Goal: Check status

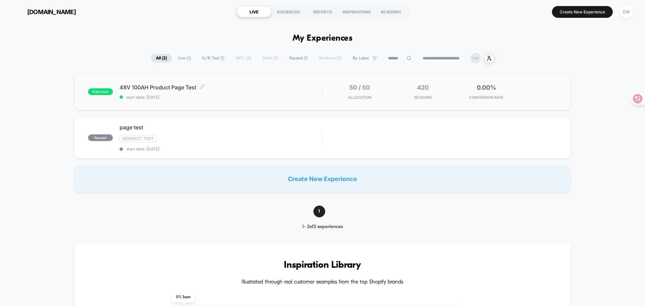
click at [303, 98] on span "start date: [DATE]" at bounding box center [221, 97] width 202 height 5
click at [448, 93] on div "420 Sessions" at bounding box center [423, 92] width 60 height 16
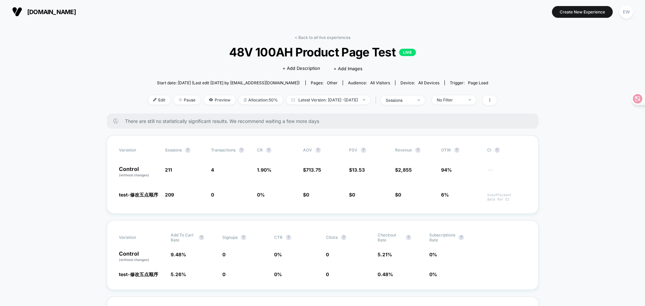
scroll to position [34, 0]
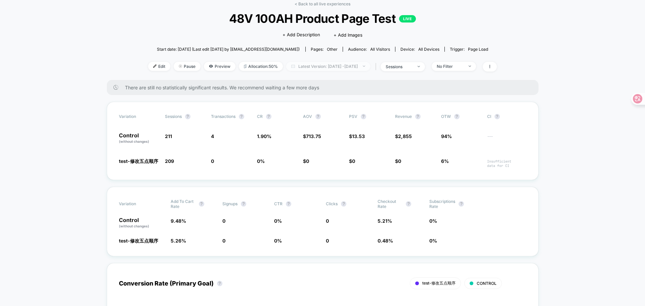
click at [329, 62] on span "Latest Version: [DATE] - [DATE]" at bounding box center [328, 66] width 84 height 9
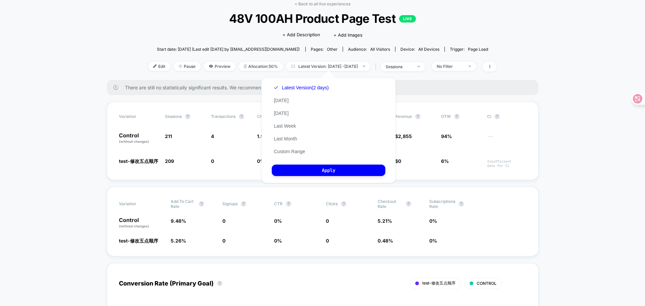
click at [304, 152] on button "Custom Range" at bounding box center [289, 151] width 35 height 6
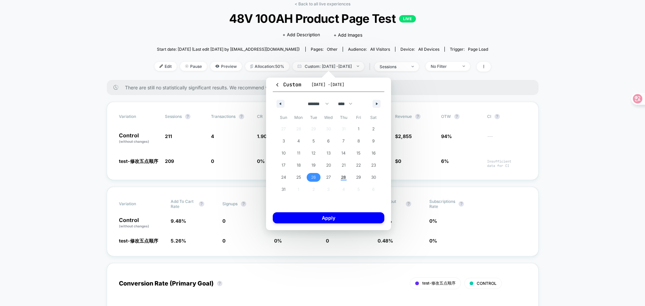
click at [314, 178] on span "26" at bounding box center [313, 177] width 5 height 12
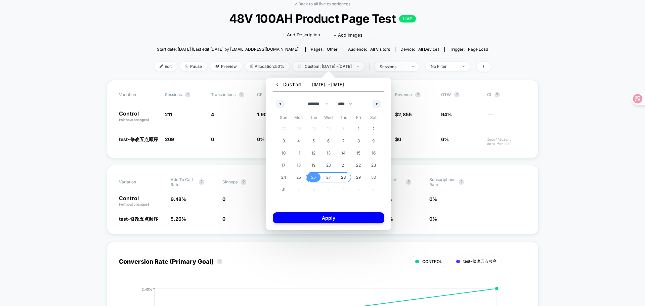
click at [344, 177] on span "28" at bounding box center [343, 177] width 5 height 12
click at [342, 212] on button "Apply" at bounding box center [328, 217] width 111 height 11
